Goal: Find contact information: Find contact information

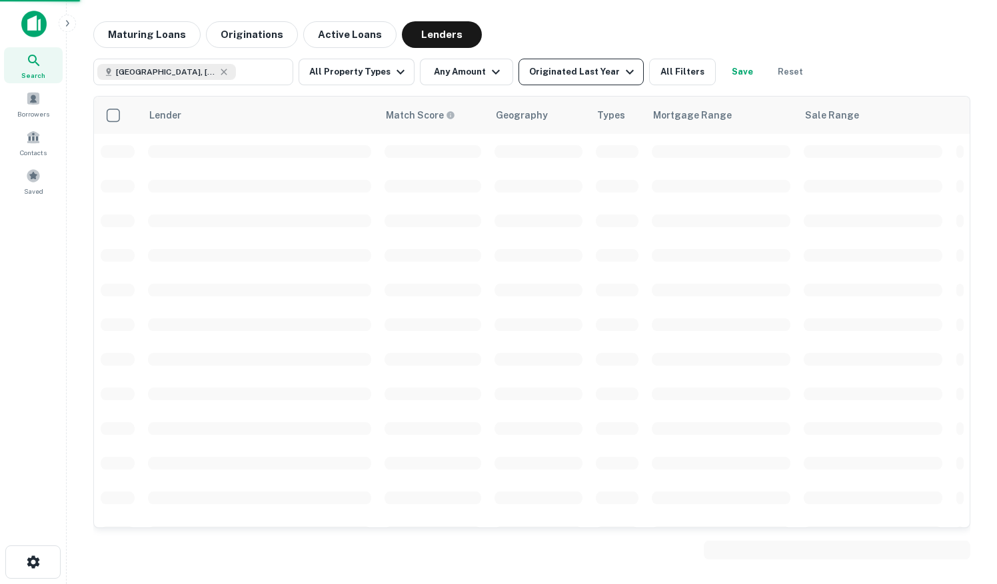
click at [566, 69] on div "Originated Last Year" at bounding box center [583, 72] width 109 height 16
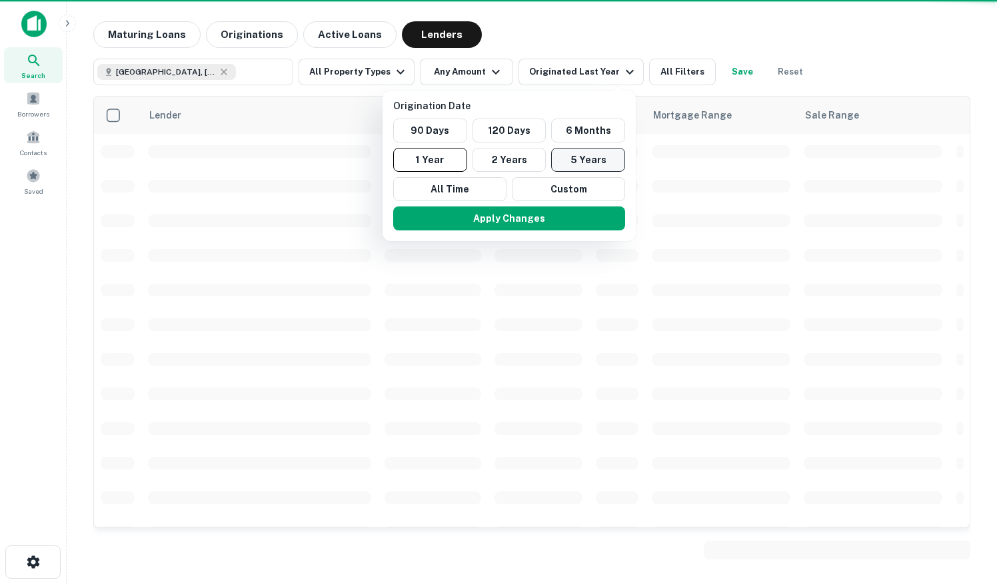
click at [566, 155] on button "5 Years" at bounding box center [588, 160] width 74 height 24
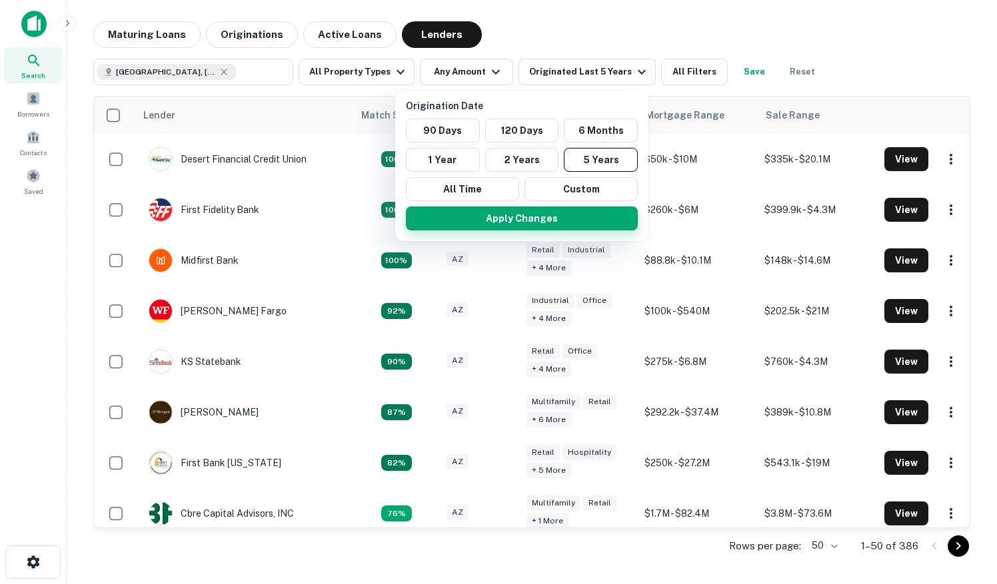
click at [498, 223] on button "Apply Changes" at bounding box center [522, 219] width 232 height 24
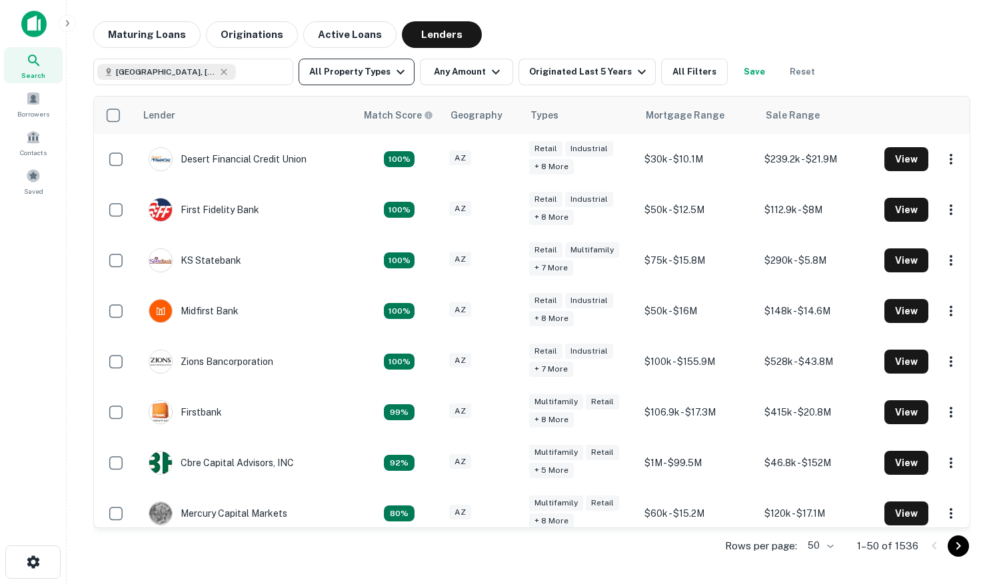
click at [381, 73] on button "All Property Types" at bounding box center [356, 72] width 116 height 27
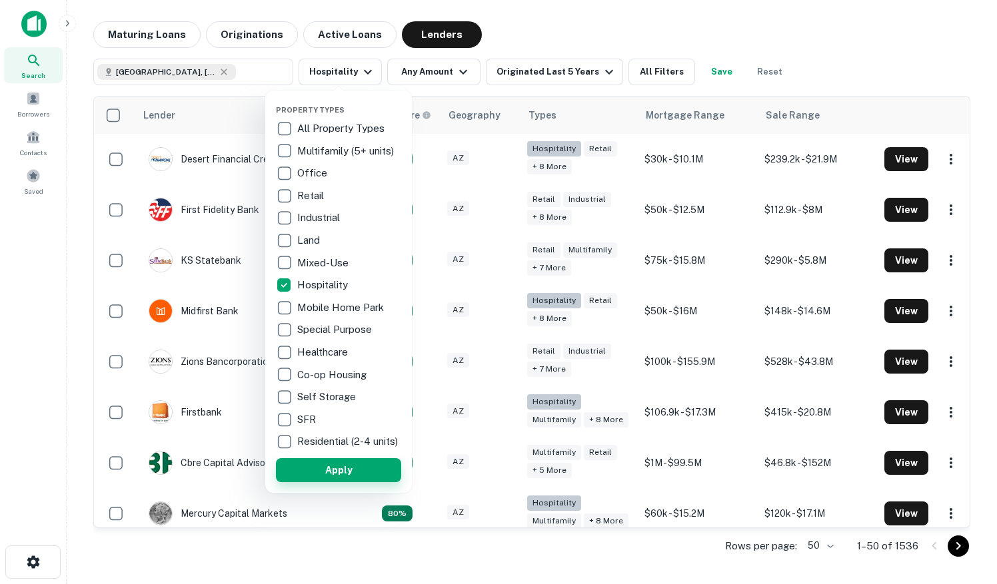
click at [348, 475] on button "Apply" at bounding box center [338, 470] width 125 height 24
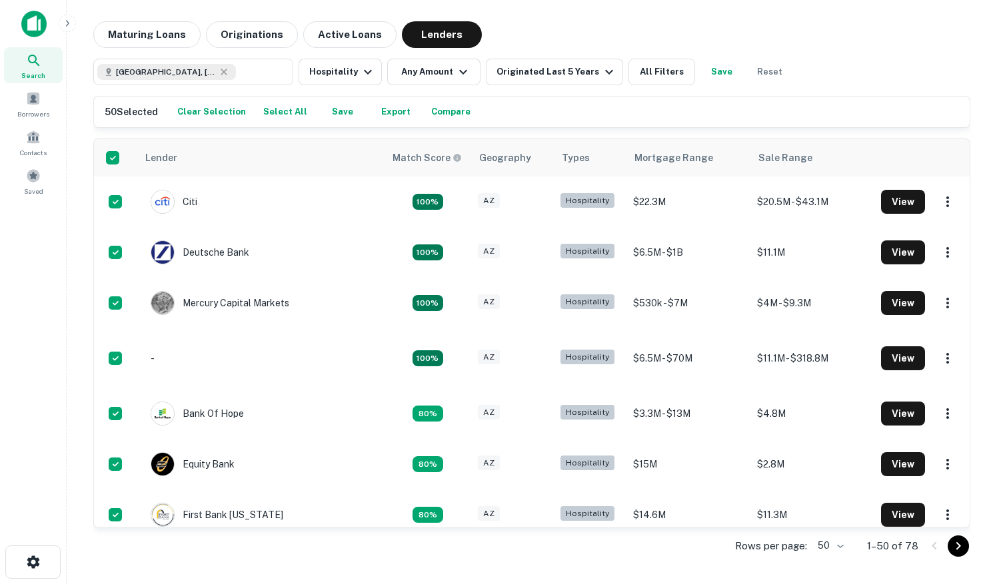
click at [381, 113] on button "Export" at bounding box center [395, 112] width 43 height 20
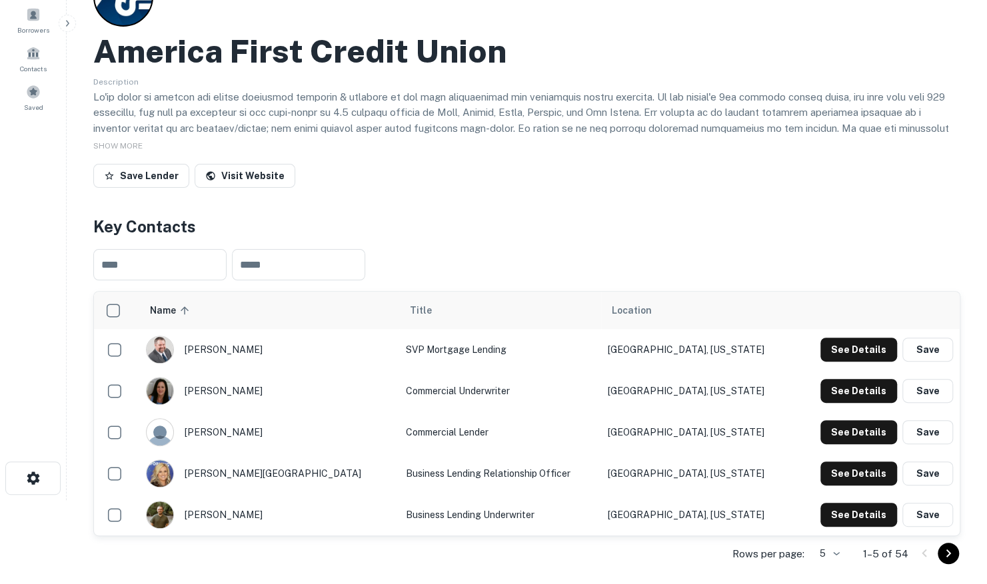
scroll to position [200, 0]
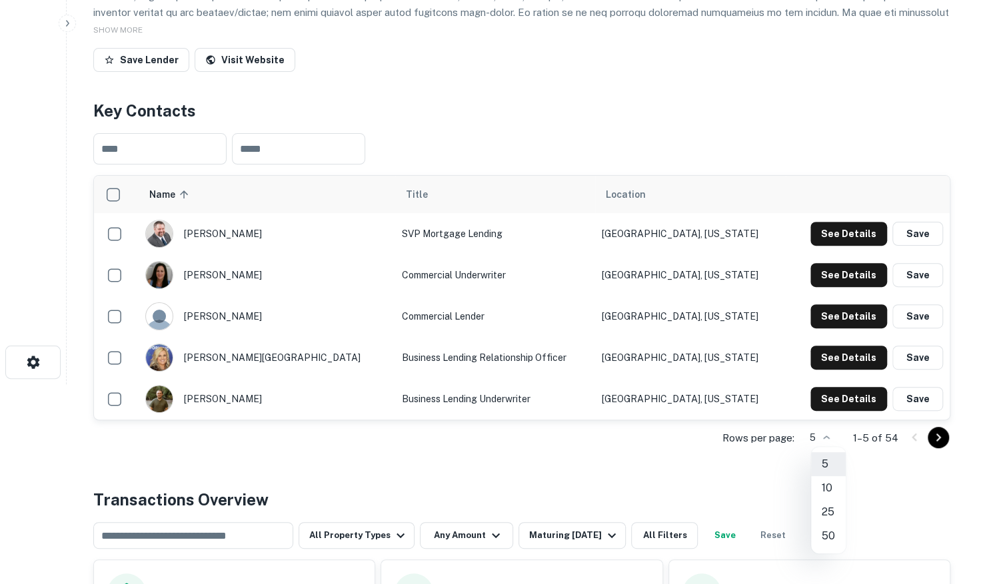
click at [840, 384] on body "Search Borrowers Contacts Saved Back to search America First Credit Union Descr…" at bounding box center [493, 92] width 987 height 584
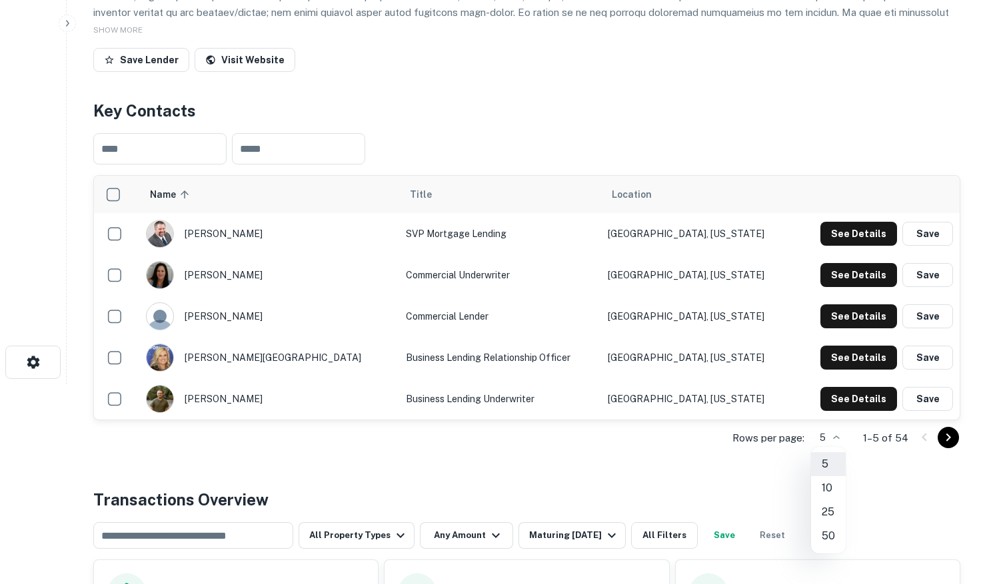
click at [822, 536] on li "50" at bounding box center [828, 536] width 35 height 24
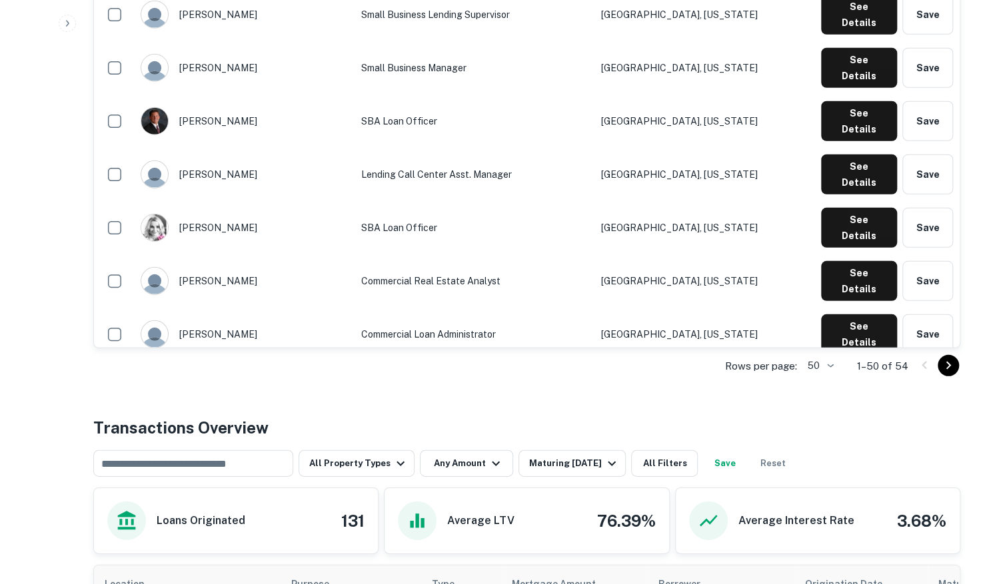
scroll to position [2132, 0]
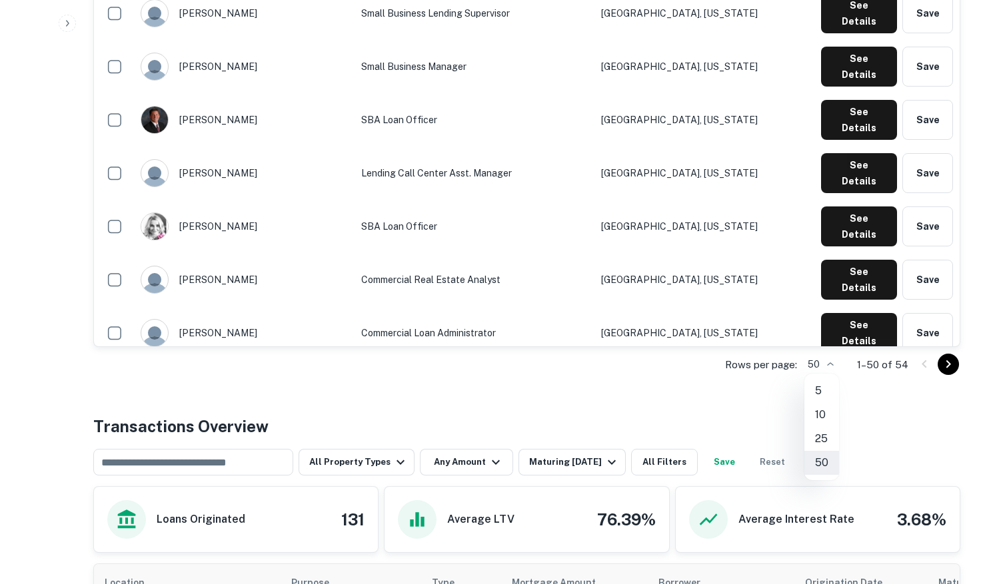
click at [949, 360] on div at bounding box center [498, 292] width 997 height 584
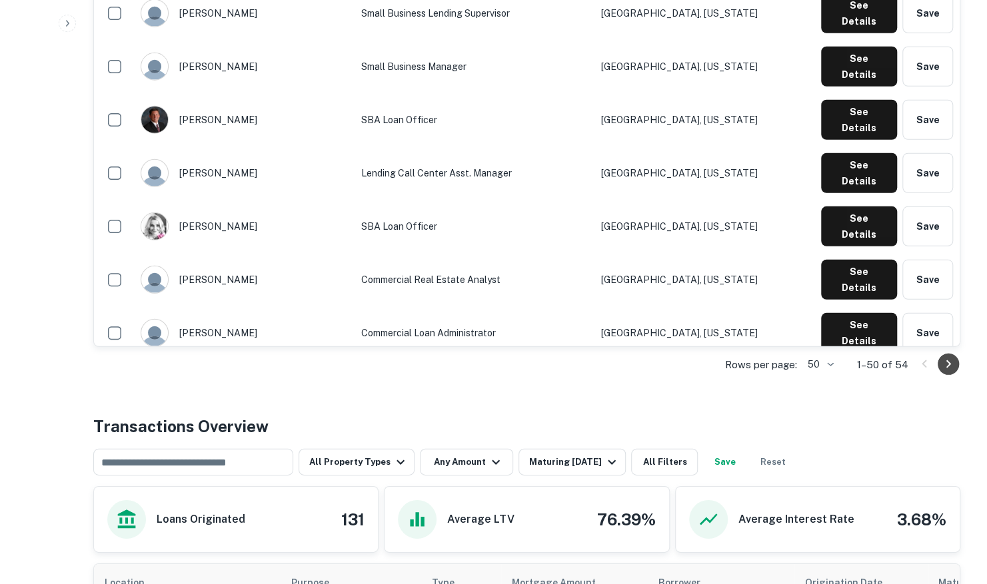
click at [946, 362] on icon "Go to next page" at bounding box center [948, 364] width 16 height 16
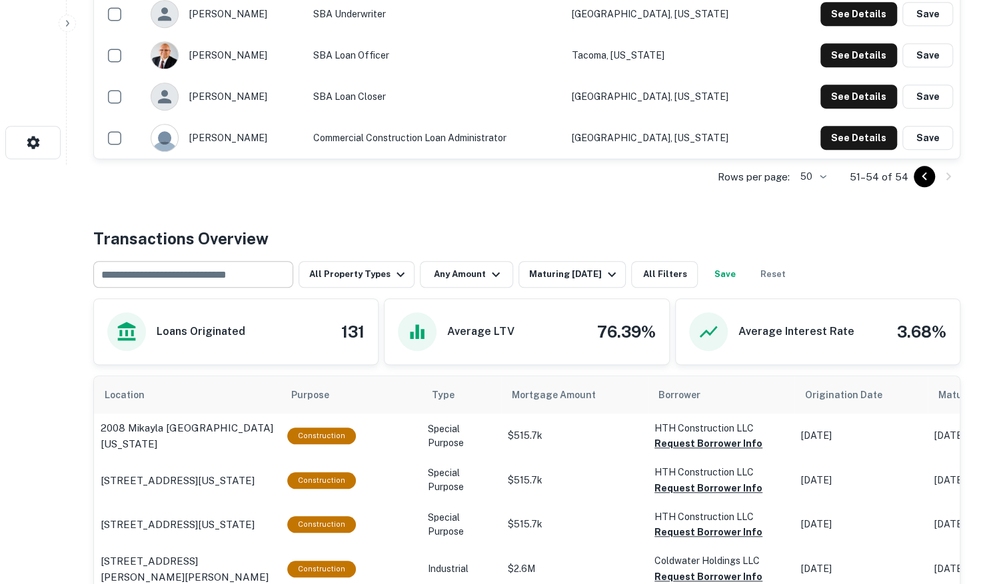
scroll to position [197, 0]
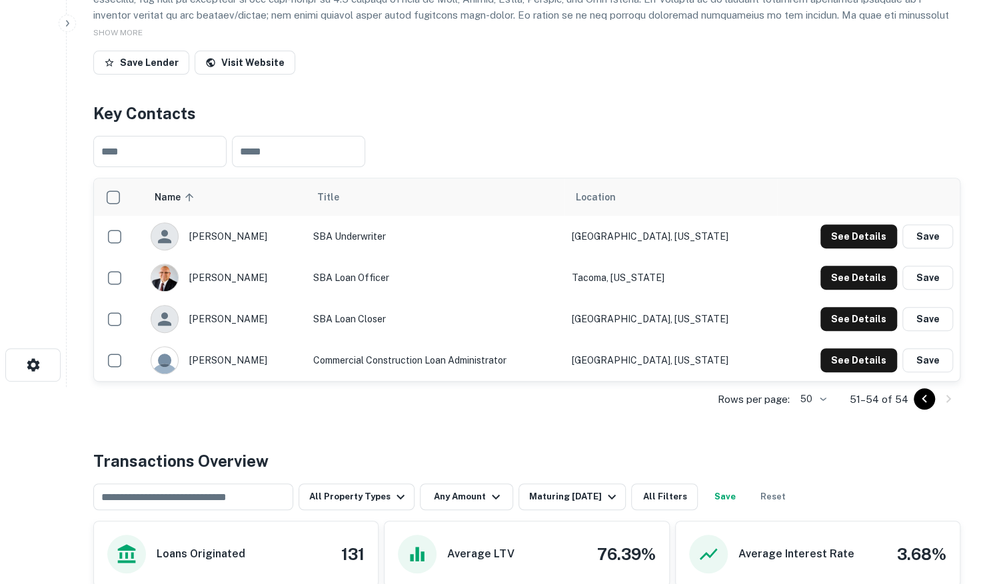
click at [919, 398] on icon "Go to previous page" at bounding box center [924, 399] width 16 height 16
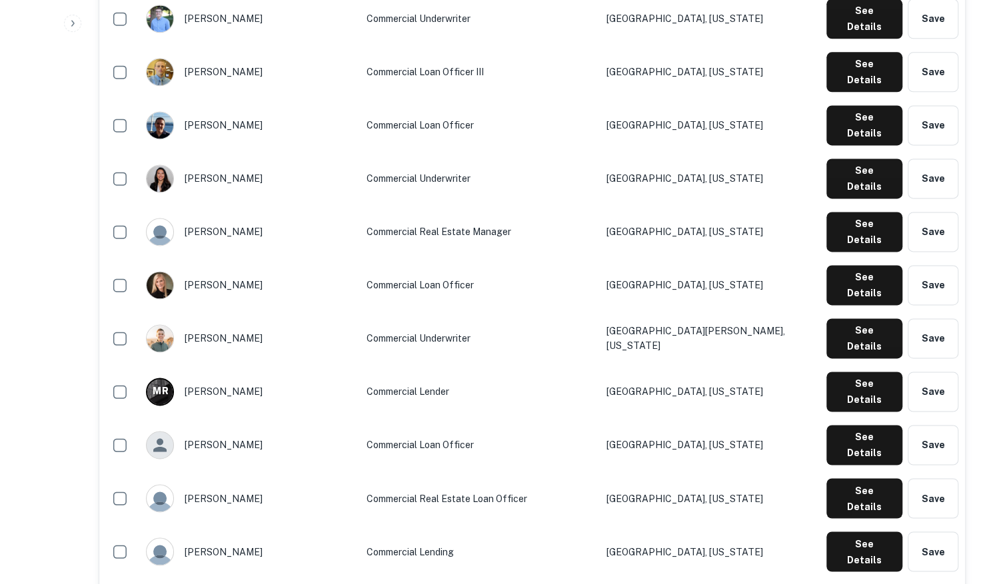
scroll to position [997, 0]
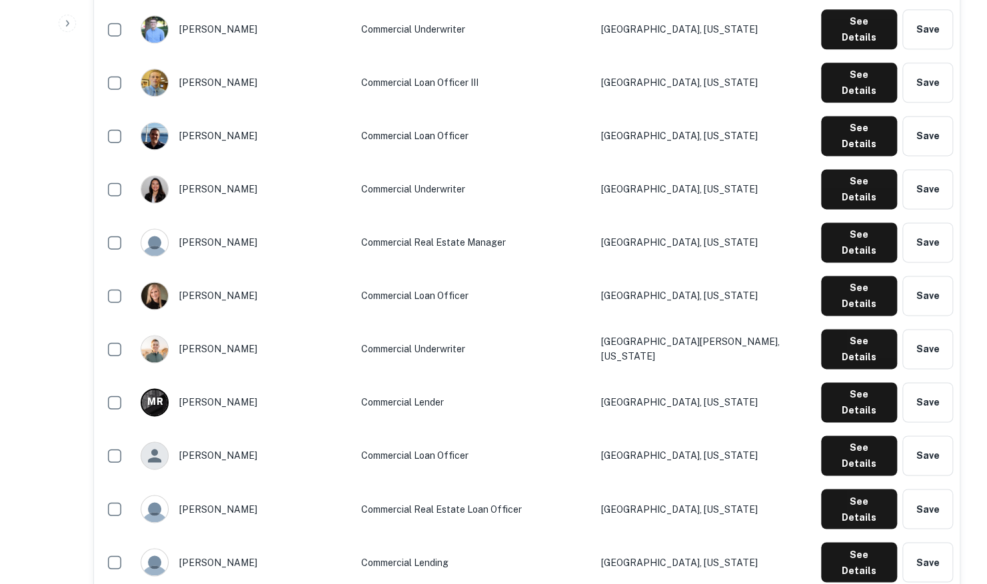
click at [223, 442] on div "[PERSON_NAME]" at bounding box center [244, 456] width 207 height 28
click at [165, 446] on icon "scrollable content" at bounding box center [155, 456] width 20 height 20
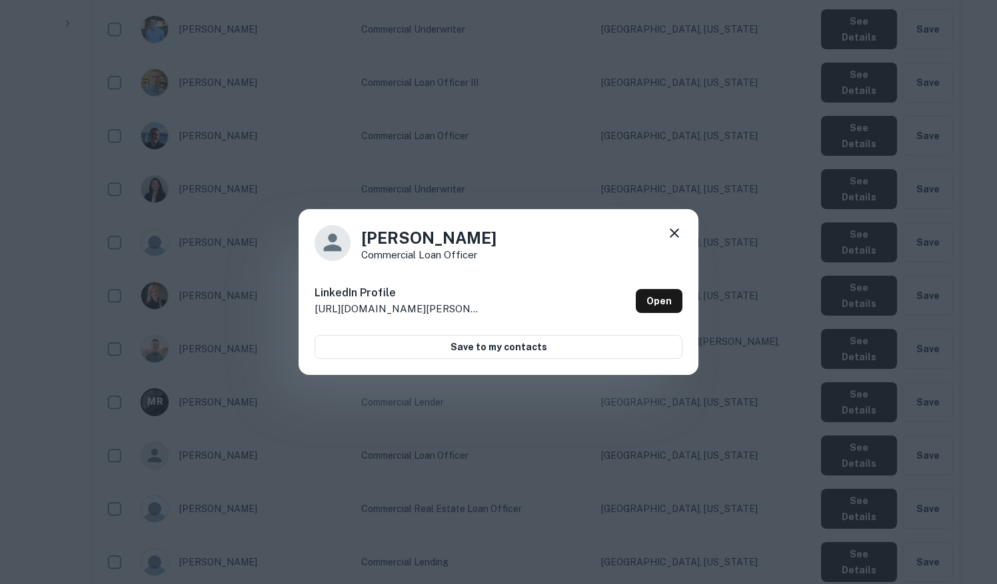
click at [444, 309] on p "[URL][DOMAIN_NAME][PERSON_NAME]" at bounding box center [397, 309] width 167 height 16
click at [675, 232] on icon at bounding box center [673, 232] width 9 height 9
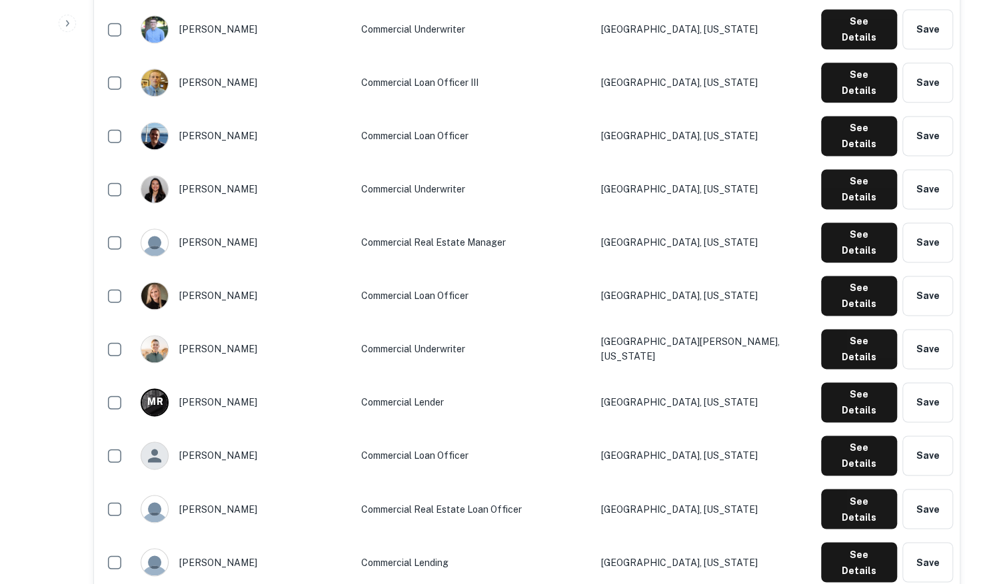
click at [403, 376] on td "Commercial Lender" at bounding box center [474, 402] width 240 height 53
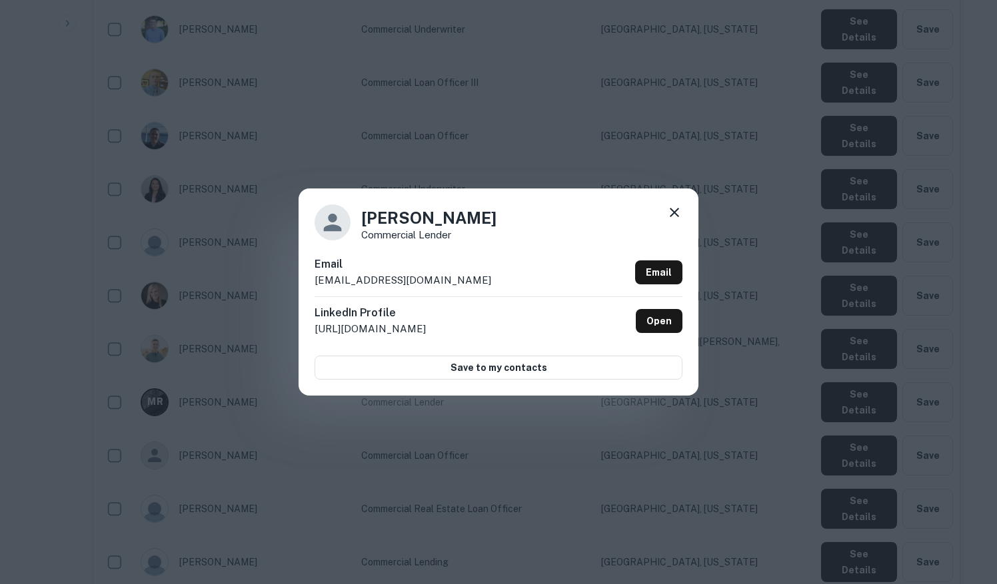
click at [420, 326] on p "[URL][DOMAIN_NAME]" at bounding box center [369, 329] width 111 height 16
click at [660, 318] on link "Open" at bounding box center [659, 321] width 47 height 24
